Goal: Information Seeking & Learning: Learn about a topic

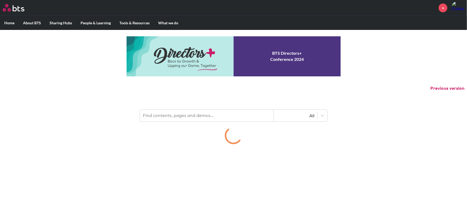
click at [215, 115] on input "text" at bounding box center [207, 116] width 134 height 12
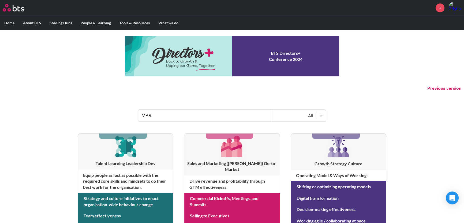
type input "MPS"
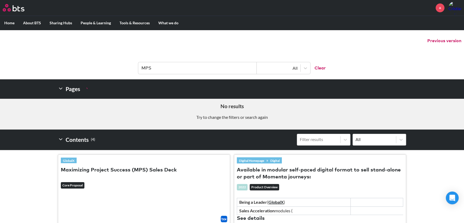
scroll to position [48, 0]
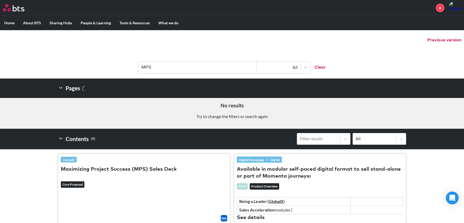
click at [147, 170] on button "Maximizing Project Success (MPS) Sales Deck" at bounding box center [119, 169] width 116 height 7
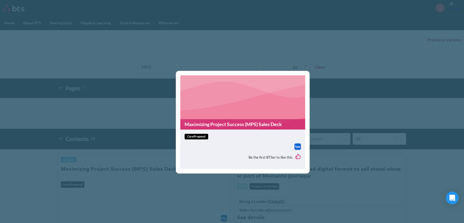
click at [223, 123] on link "Maximizing Project Success (MPS) Sales Deck" at bounding box center [242, 124] width 125 height 10
click at [191, 195] on div "Maximizing Project Success (MPS) Sales Deck coreProposal Be the first BTSer to …" at bounding box center [232, 111] width 464 height 223
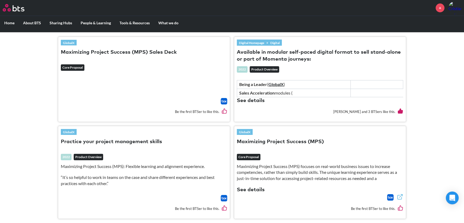
scroll to position [170, 0]
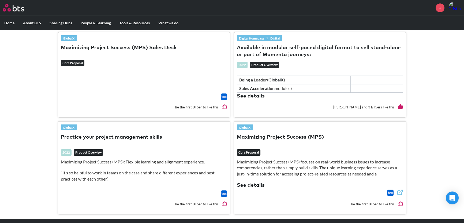
click at [246, 128] on link "GlobalX" at bounding box center [245, 128] width 16 height 6
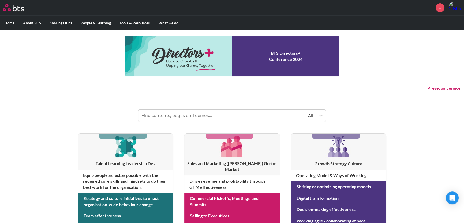
click at [221, 116] on input "text" at bounding box center [205, 116] width 134 height 12
type input "MPS"
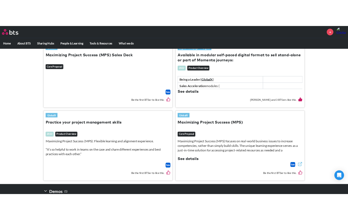
scroll to position [216, 0]
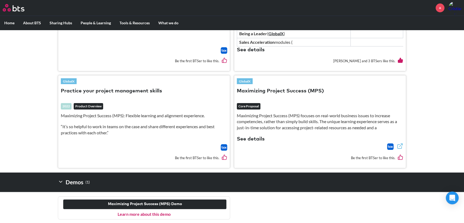
click at [154, 214] on link "Learn more about this demo" at bounding box center [143, 214] width 53 height 5
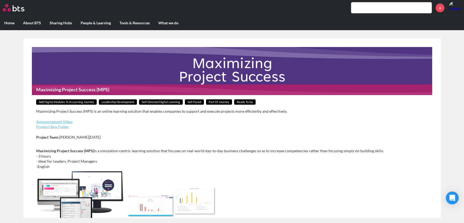
drag, startPoint x: 285, startPoint y: 76, endPoint x: 203, endPoint y: 66, distance: 82.8
click at [203, 66] on figure "Maximizing Project Success (MPS)" at bounding box center [232, 71] width 400 height 48
drag, startPoint x: 37, startPoint y: 111, endPoint x: 80, endPoint y: 113, distance: 43.4
click at [80, 113] on p "Maximizing Project Success (MPS) is an online learning solution that enables co…" at bounding box center [232, 111] width 392 height 5
copy p "Maximizing Project Success"
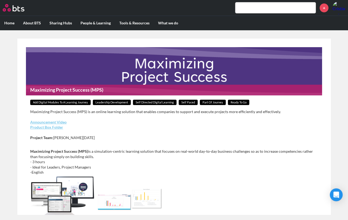
click at [204, 24] on ul "Home About BTS Who we are How we work: Policies, Toolkits and Guidance Internal…" at bounding box center [174, 23] width 348 height 14
